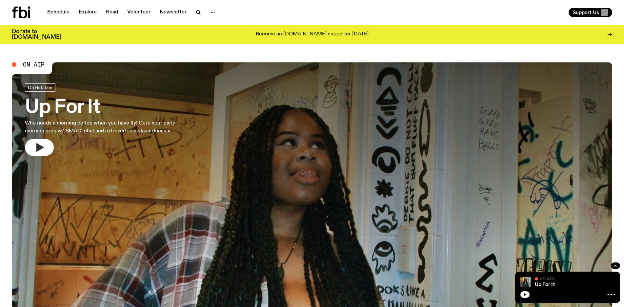
click at [42, 147] on icon "button" at bounding box center [40, 147] width 8 height 9
click at [42, 143] on icon "button" at bounding box center [39, 147] width 10 height 10
